Goal: Task Accomplishment & Management: Manage account settings

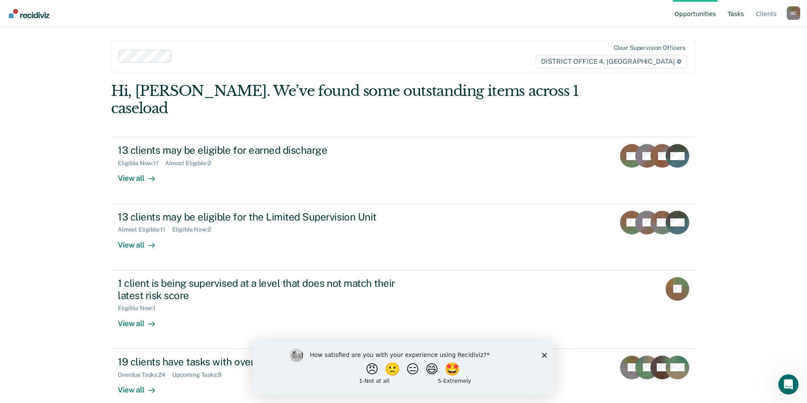
click at [742, 13] on link "Tasks" at bounding box center [736, 13] width 20 height 27
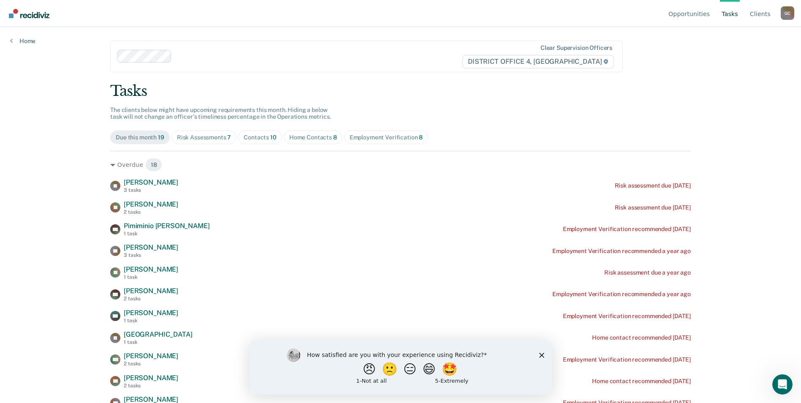
click at [306, 135] on div "Home Contacts 8" at bounding box center [313, 137] width 48 height 7
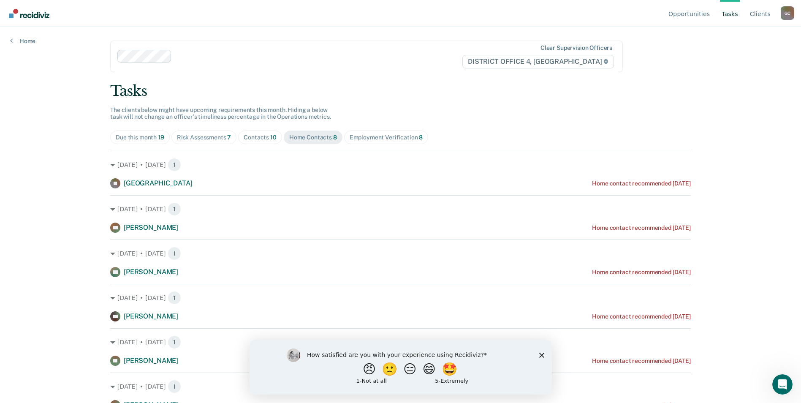
click at [306, 136] on div "Home Contacts 8" at bounding box center [313, 137] width 48 height 7
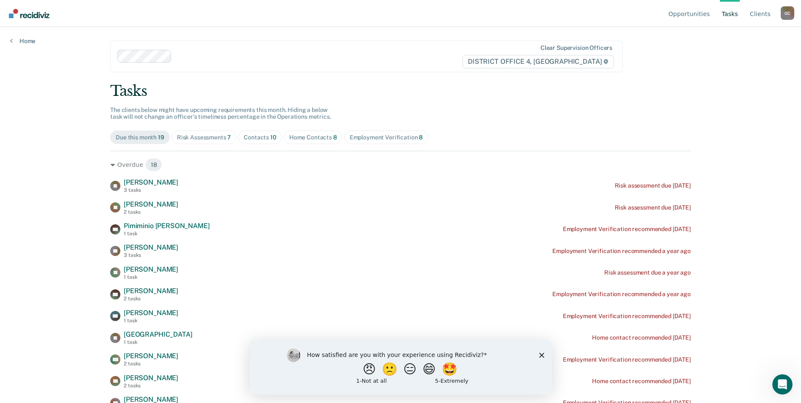
click at [304, 134] on div "Home Contacts 8" at bounding box center [313, 137] width 48 height 7
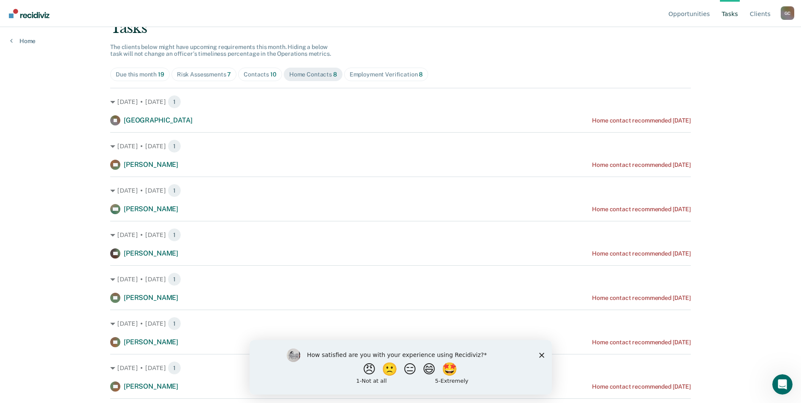
scroll to position [54, 0]
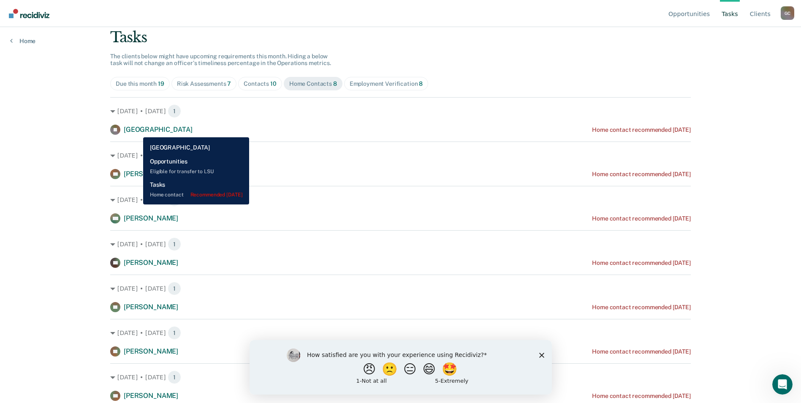
click at [137, 131] on span "[GEOGRAPHIC_DATA]" at bounding box center [158, 129] width 68 height 8
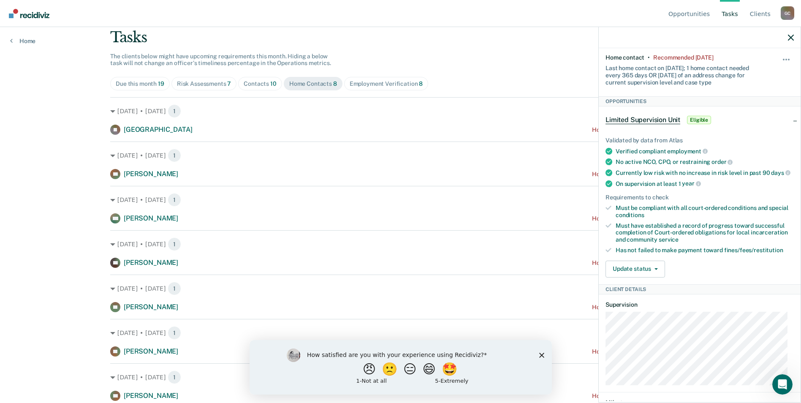
scroll to position [176, 0]
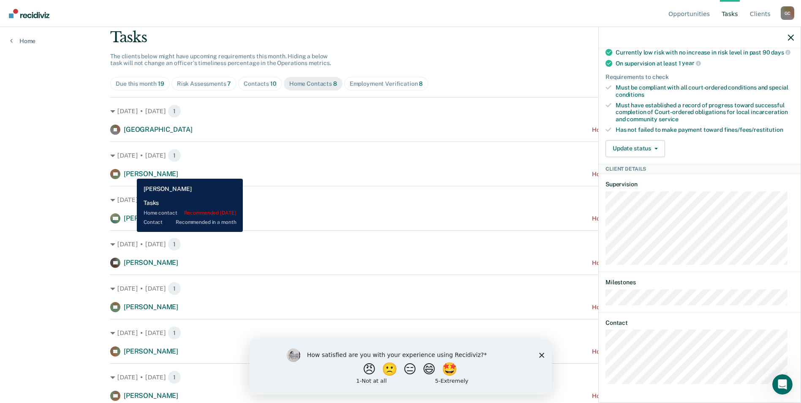
click at [130, 172] on span "[PERSON_NAME]" at bounding box center [151, 174] width 54 height 8
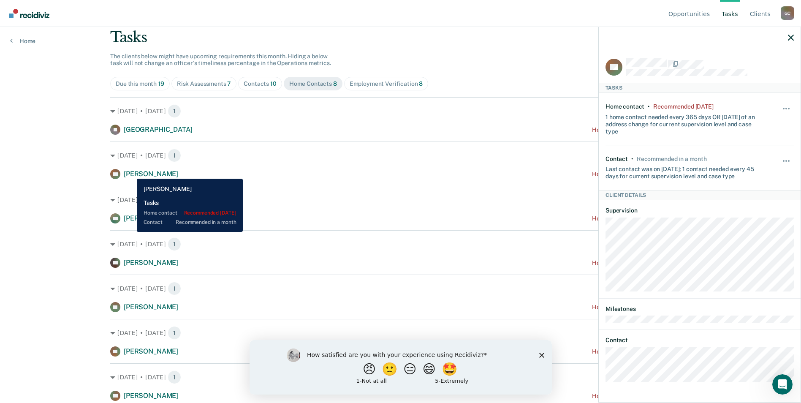
scroll to position [0, 0]
click at [130, 172] on span "[PERSON_NAME]" at bounding box center [151, 174] width 54 height 8
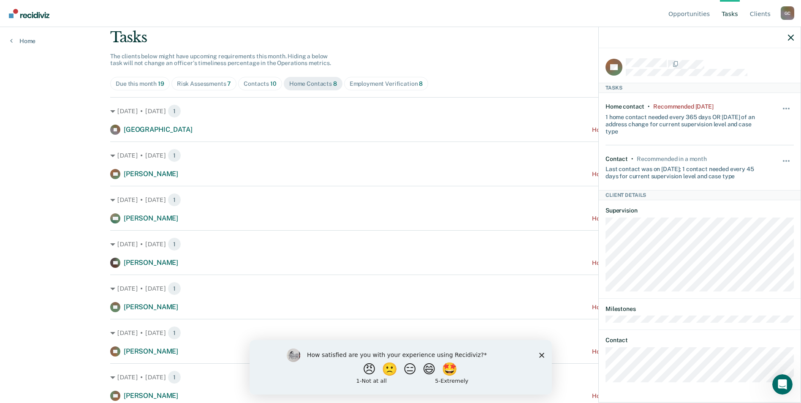
click at [606, 381] on div "BK Tasks Home contact • Recommended [DATE] 1 home contact needed every 365 days…" at bounding box center [699, 224] width 202 height 352
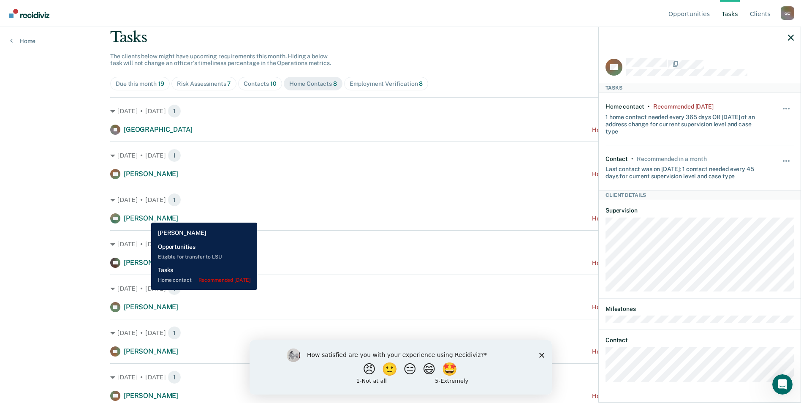
click at [145, 216] on span "[PERSON_NAME]" at bounding box center [151, 218] width 54 height 8
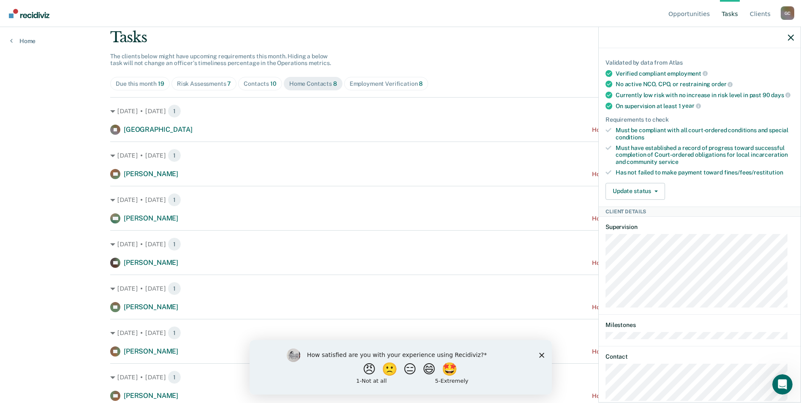
scroll to position [167, 0]
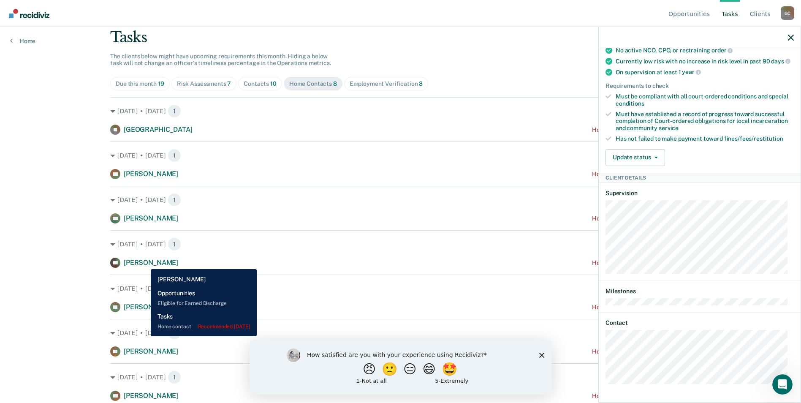
click at [144, 262] on span "[PERSON_NAME]" at bounding box center [151, 262] width 54 height 8
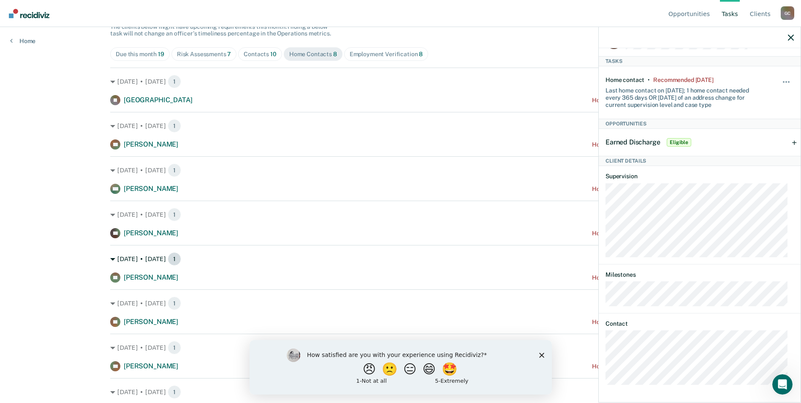
scroll to position [96, 0]
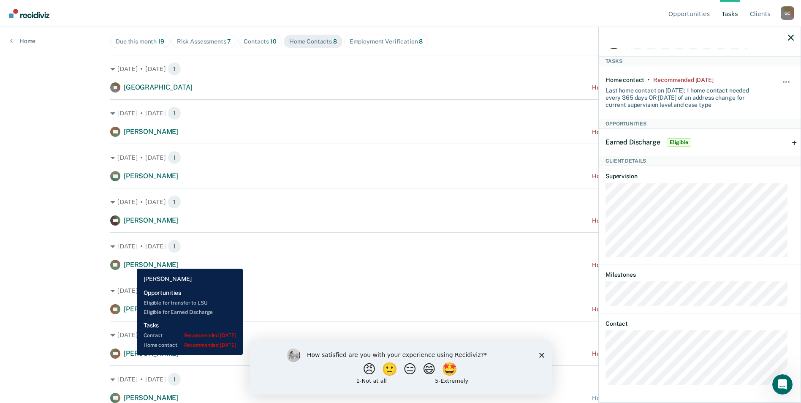
click at [130, 262] on span "[PERSON_NAME]" at bounding box center [151, 264] width 54 height 8
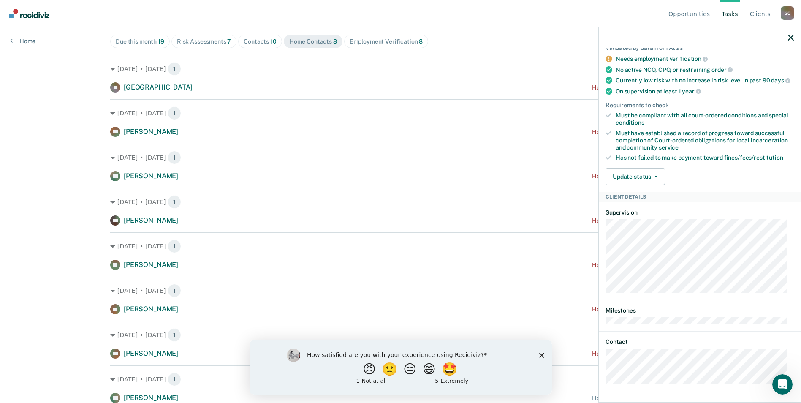
scroll to position [219, 0]
click at [605, 384] on div "BP Tasks Contact • Recommended [DATE] Last contact was on [DATE]; 1 contact nee…" at bounding box center [699, 224] width 202 height 352
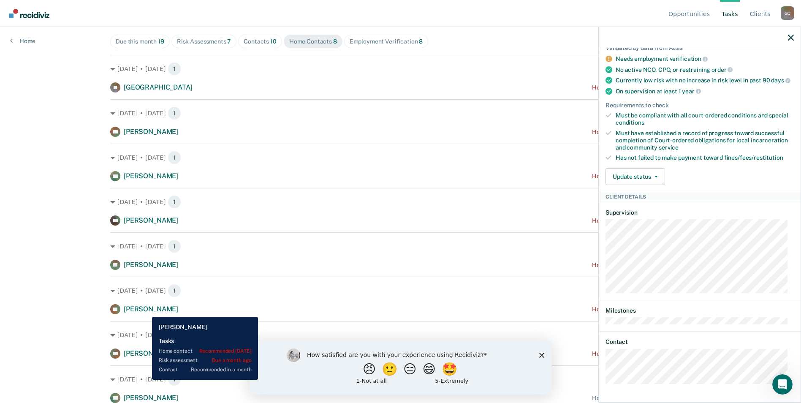
click at [146, 310] on span "[PERSON_NAME]" at bounding box center [151, 309] width 54 height 8
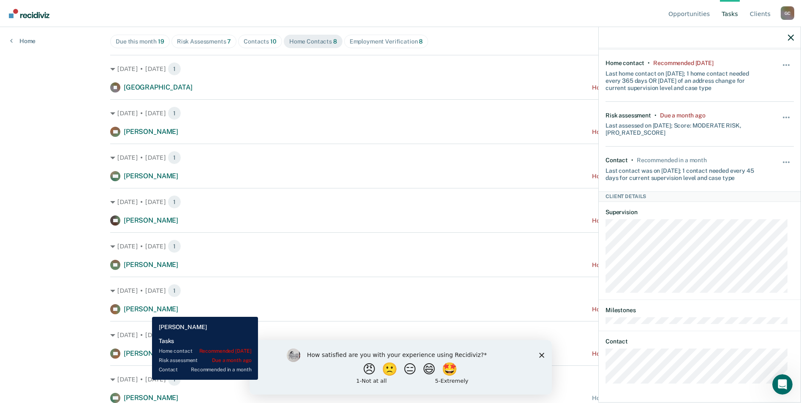
scroll to position [42, 0]
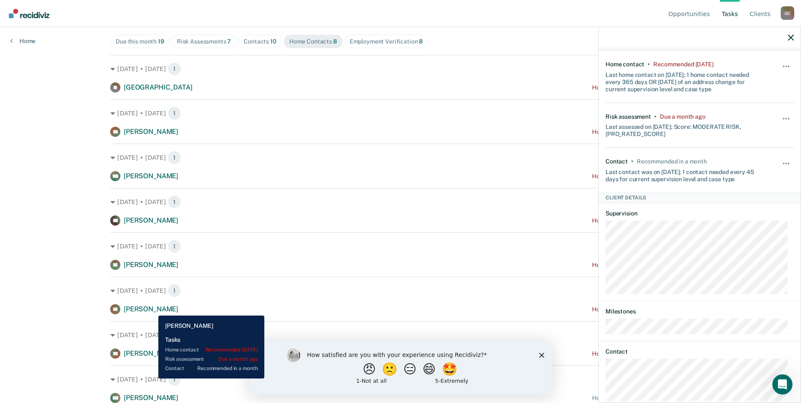
click at [152, 309] on span "[PERSON_NAME]" at bounding box center [151, 309] width 54 height 8
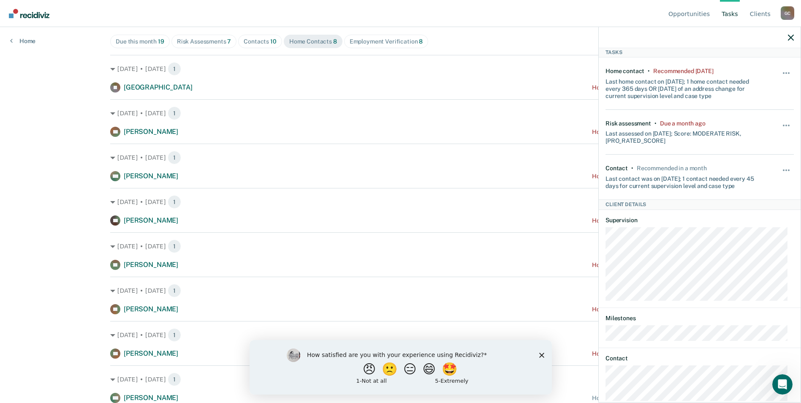
scroll to position [70, 0]
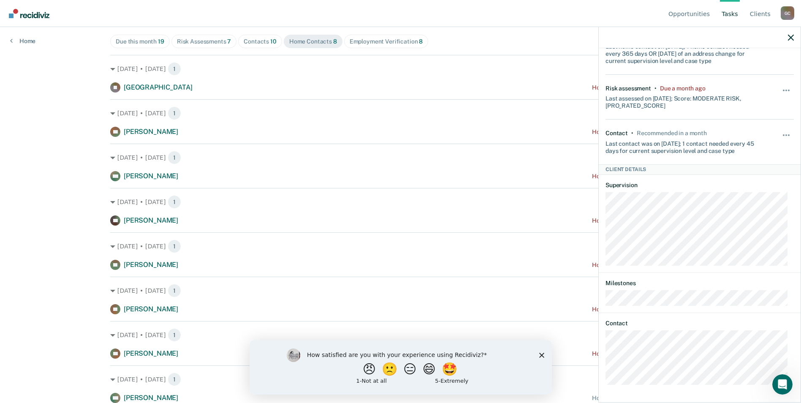
click at [609, 386] on div "CL Tasks Home contact • Recommended [DATE] Last home contact on [DATE]; 1 home …" at bounding box center [699, 224] width 202 height 352
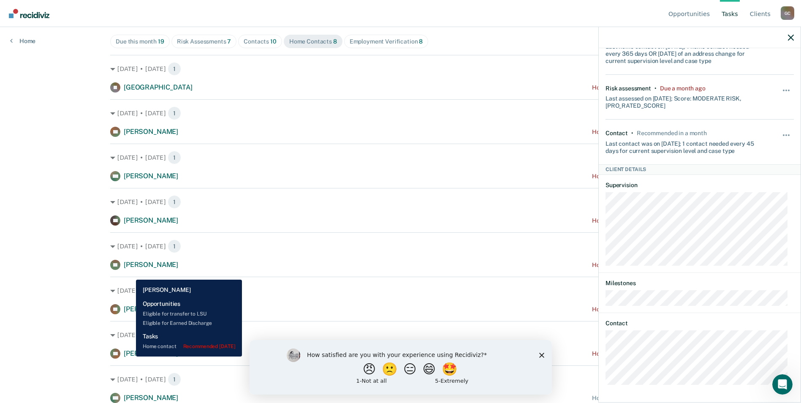
click at [130, 356] on span "[PERSON_NAME]" at bounding box center [151, 353] width 54 height 8
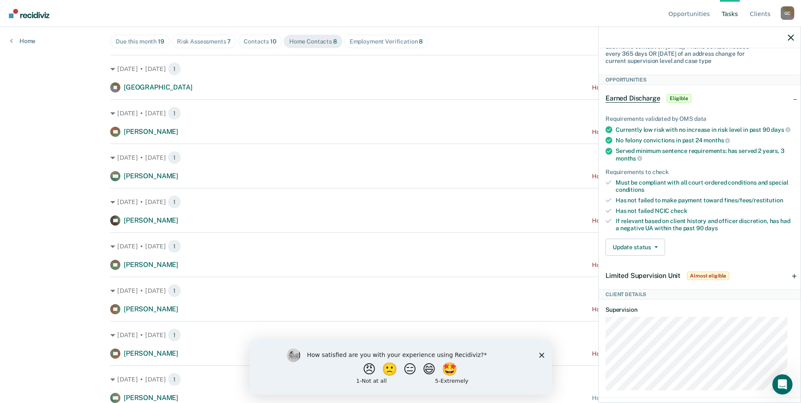
scroll to position [193, 0]
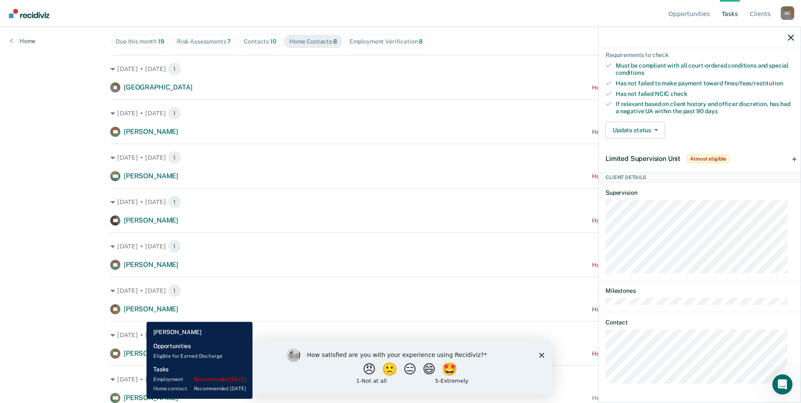
click at [140, 398] on span "[PERSON_NAME]" at bounding box center [151, 397] width 54 height 8
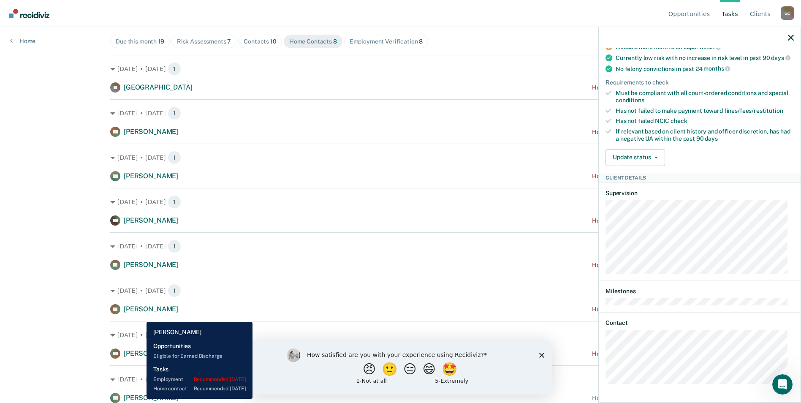
scroll to position [197, 0]
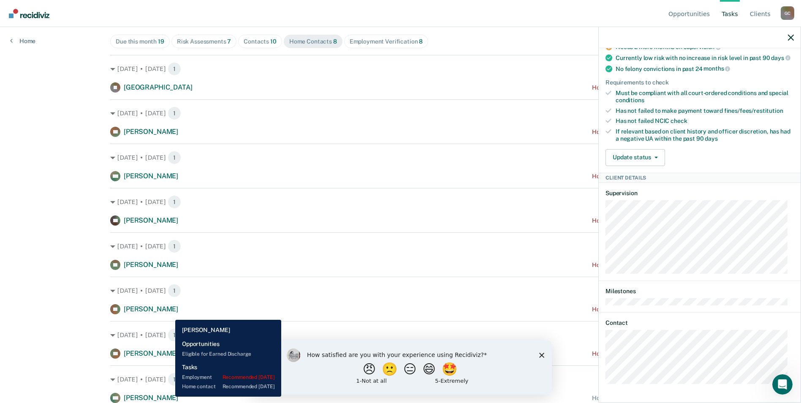
click at [169, 396] on span "[PERSON_NAME]" at bounding box center [151, 397] width 54 height 8
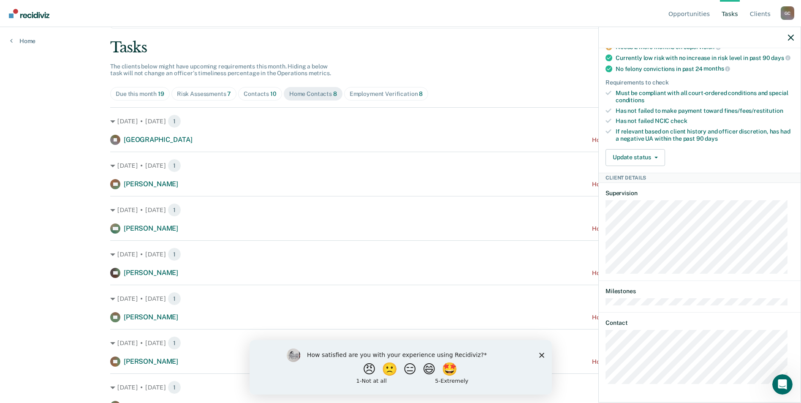
scroll to position [0, 0]
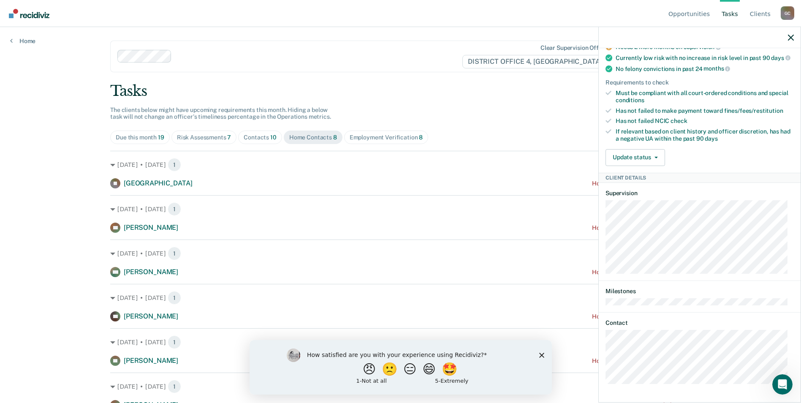
click at [143, 136] on div "Due this month 19" at bounding box center [140, 137] width 49 height 7
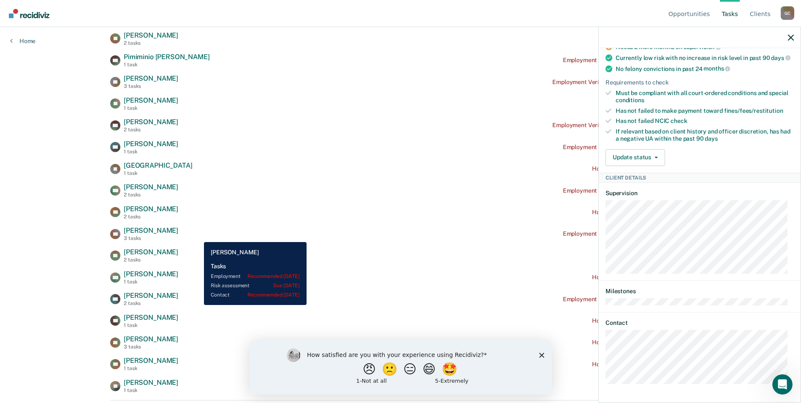
scroll to position [208, 0]
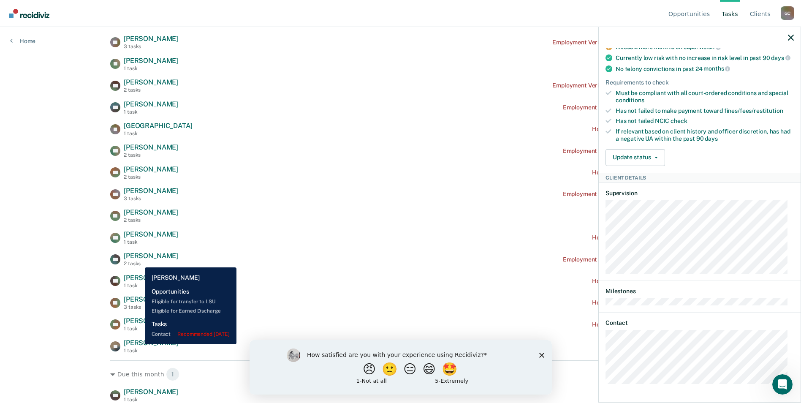
click at [138, 344] on span "[PERSON_NAME]" at bounding box center [151, 342] width 54 height 8
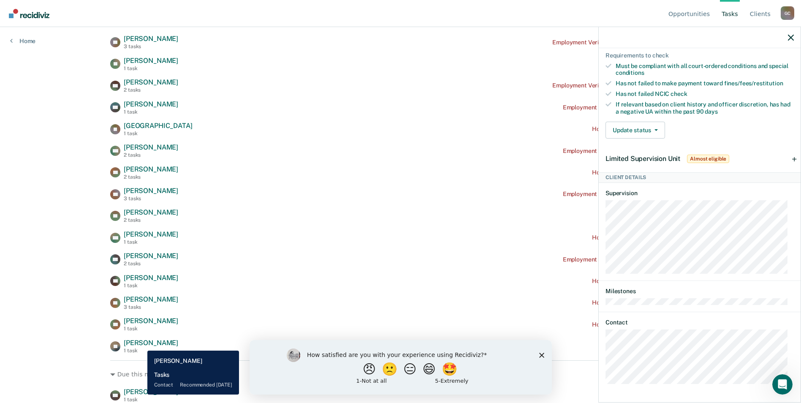
click at [141, 394] on span "[PERSON_NAME]" at bounding box center [151, 391] width 54 height 8
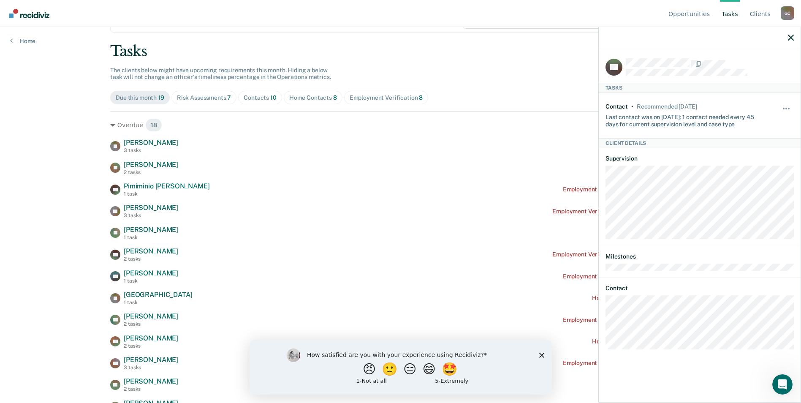
scroll to position [0, 0]
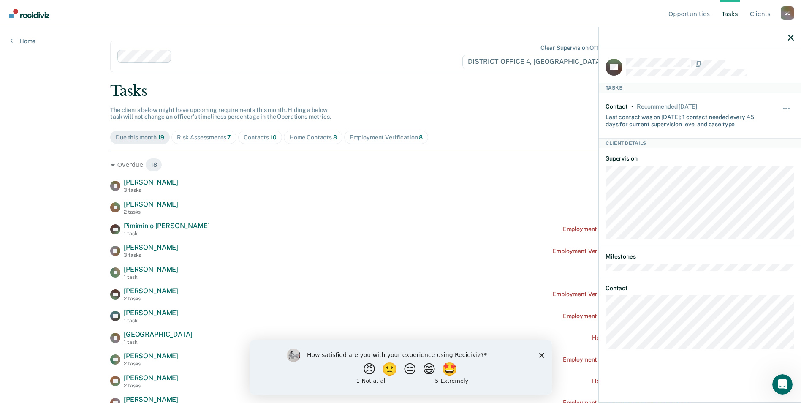
click at [252, 137] on div "Contacts 10" at bounding box center [259, 137] width 33 height 7
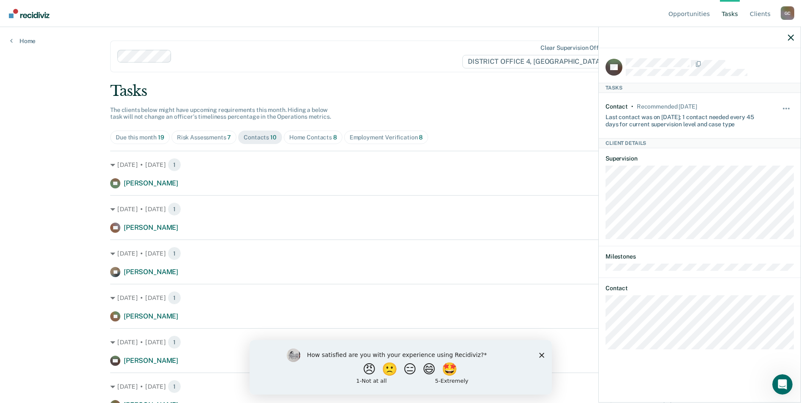
click at [300, 138] on div "Home Contacts 8" at bounding box center [313, 137] width 48 height 7
click at [385, 138] on div "Employment Verification 8" at bounding box center [385, 137] width 73 height 7
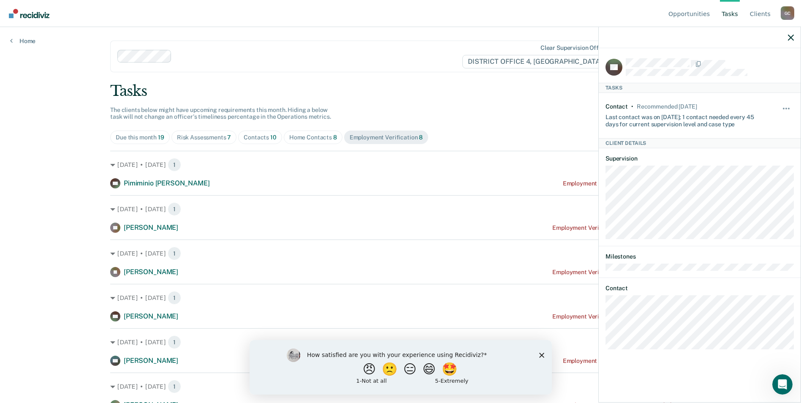
click at [133, 138] on div "Due this month 19" at bounding box center [140, 137] width 49 height 7
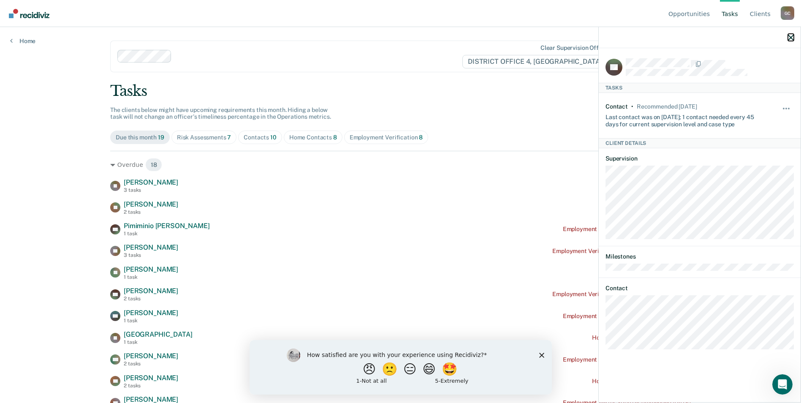
click at [788, 35] on icon "button" at bounding box center [790, 38] width 6 height 6
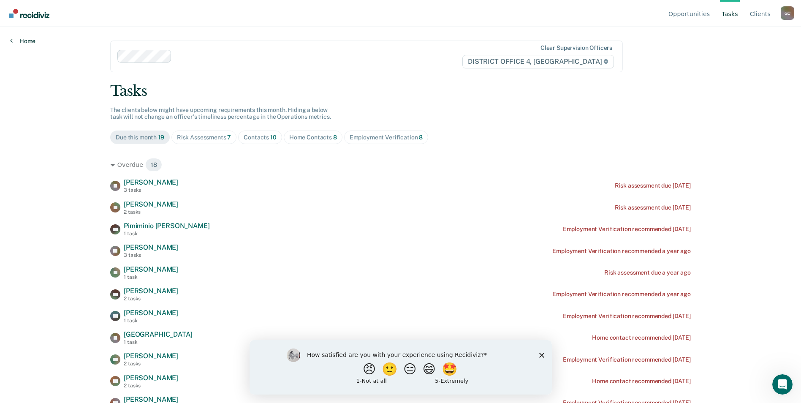
click at [24, 41] on link "Home" at bounding box center [22, 41] width 25 height 8
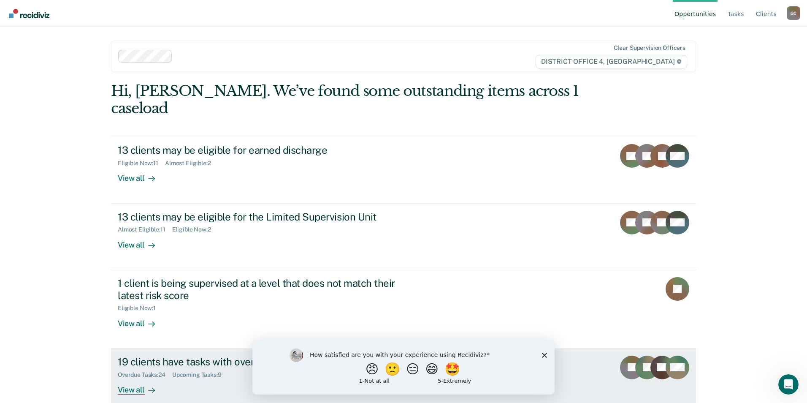
click at [151, 355] on div "19 clients have tasks with overdue or upcoming due dates" at bounding box center [266, 361] width 296 height 12
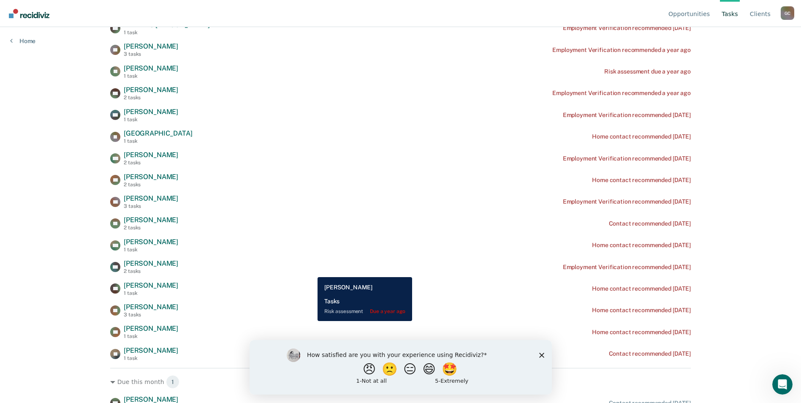
scroll to position [208, 0]
